Goal: Task Accomplishment & Management: Manage account settings

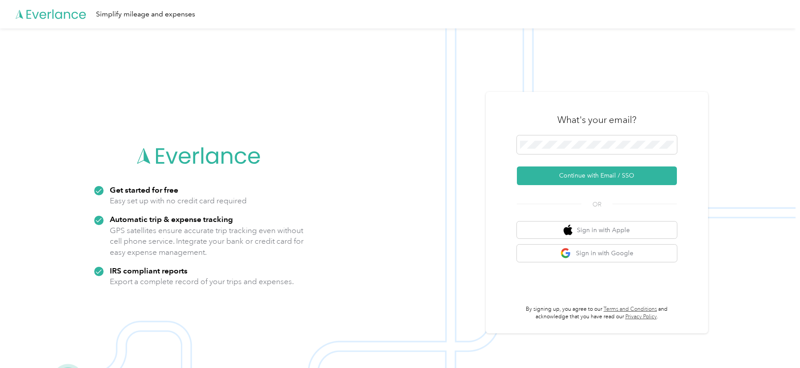
click at [549, 110] on div "What's your email?" at bounding box center [597, 119] width 160 height 31
click at [558, 152] on span at bounding box center [597, 145] width 160 height 19
click at [543, 119] on div "What's your email?" at bounding box center [597, 119] width 160 height 31
click at [543, 174] on button "Continue with Email / SSO" at bounding box center [597, 176] width 160 height 19
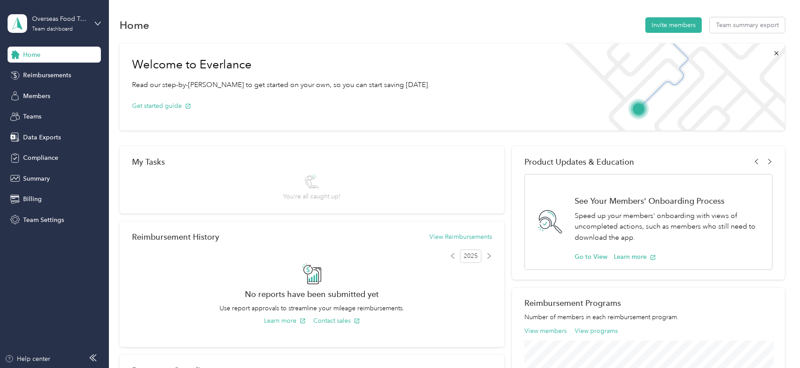
click at [28, 230] on aside "Overseas Food Trading Team dashboard Home Reimbursements Members Teams Data Exp…" at bounding box center [54, 184] width 109 height 368
click at [28, 220] on span "Team Settings" at bounding box center [43, 220] width 41 height 9
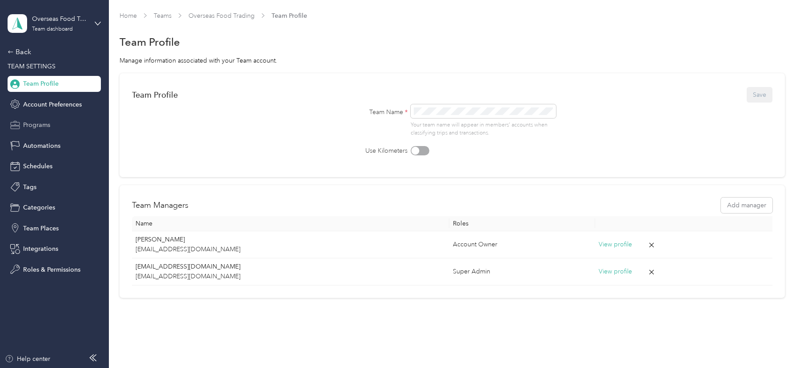
click at [38, 122] on span "Programs" at bounding box center [36, 124] width 27 height 9
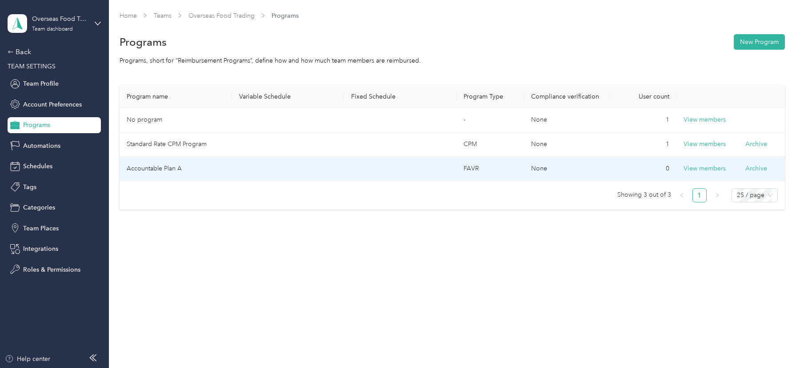
click at [169, 163] on td "Accountable Plan A" at bounding box center [176, 169] width 112 height 24
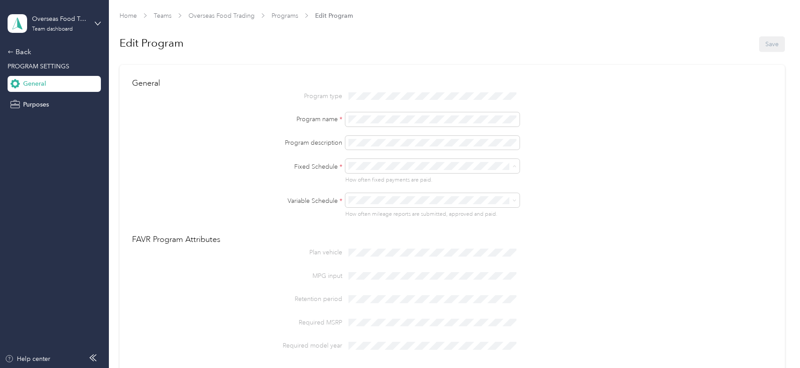
click at [371, 180] on span "Overseas Monthly Fixed" at bounding box center [387, 182] width 68 height 8
click at [378, 216] on span "Overseas Monthly" at bounding box center [378, 216] width 51 height 8
click at [777, 44] on button "Save" at bounding box center [772, 44] width 26 height 16
click at [23, 46] on div "Overseas Food Trading Team dashboard Back PROGRAM SETTINGS General Purposes" at bounding box center [54, 56] width 93 height 112
